Goal: Task Accomplishment & Management: Manage account settings

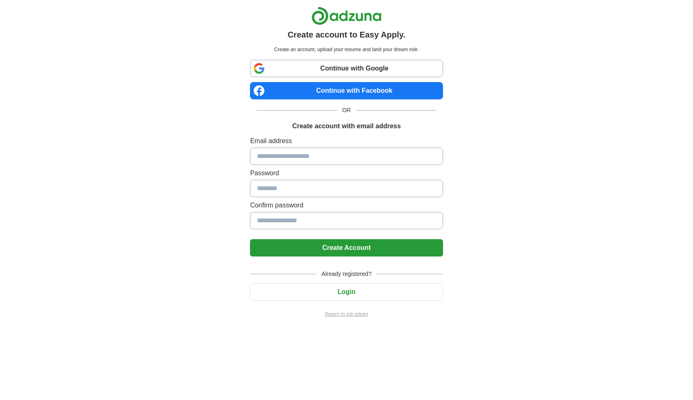
click at [307, 171] on label "Password" at bounding box center [346, 173] width 193 height 10
click at [304, 157] on input at bounding box center [346, 156] width 193 height 17
click at [298, 293] on button "Login" at bounding box center [346, 291] width 193 height 17
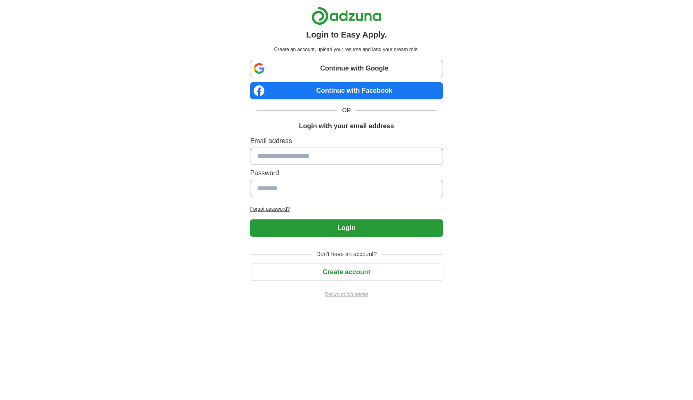
click at [293, 156] on input at bounding box center [346, 156] width 193 height 17
click at [280, 157] on input at bounding box center [346, 156] width 193 height 17
type input "**********"
click at [287, 190] on input at bounding box center [346, 188] width 193 height 17
click at [277, 209] on h2 "Forgot password?" at bounding box center [346, 208] width 193 height 7
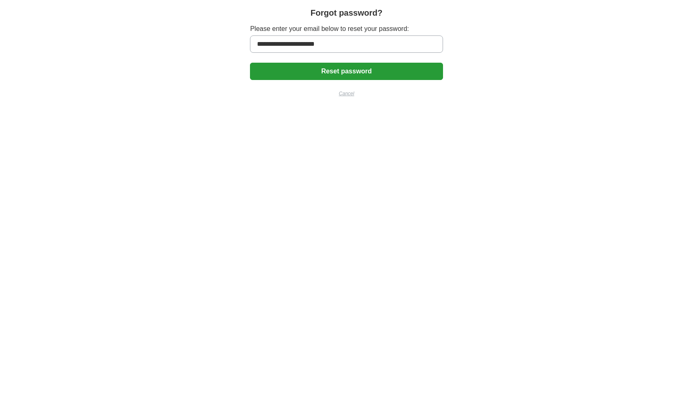
click at [288, 75] on button "Reset password" at bounding box center [346, 71] width 193 height 17
